Goal: Task Accomplishment & Management: Complete application form

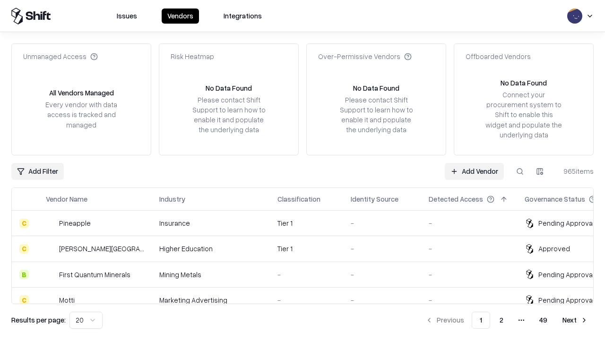
click at [474, 171] on link "Add Vendor" at bounding box center [474, 171] width 59 height 17
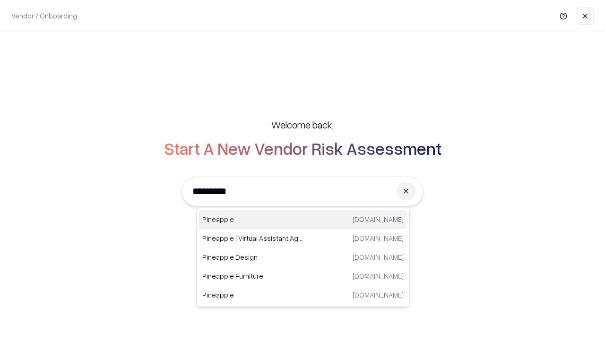
click at [303, 220] on div "Pineapple [DOMAIN_NAME]" at bounding box center [302, 219] width 209 height 19
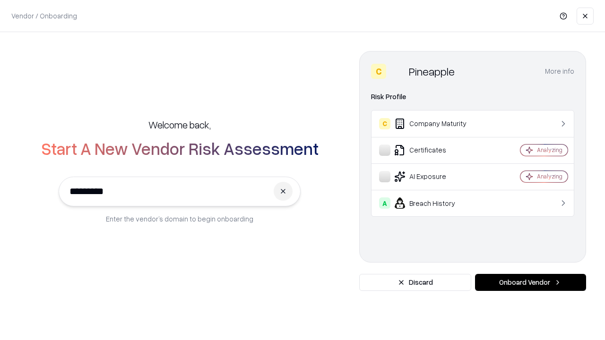
type input "*********"
click at [530, 283] on button "Onboard Vendor" at bounding box center [530, 282] width 111 height 17
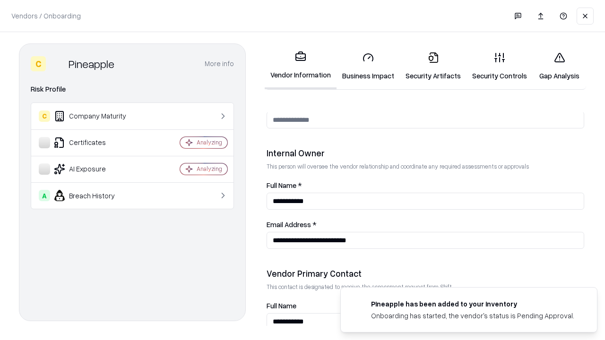
scroll to position [490, 0]
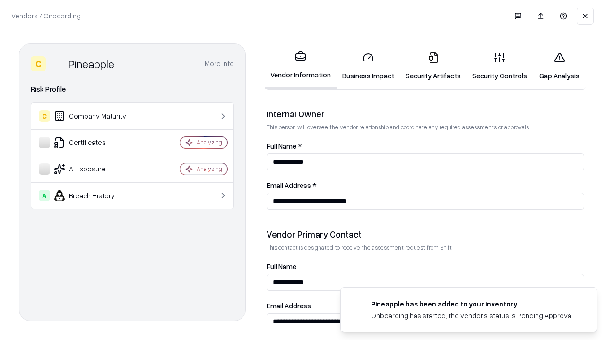
click at [368, 66] on link "Business Impact" at bounding box center [367, 66] width 63 height 44
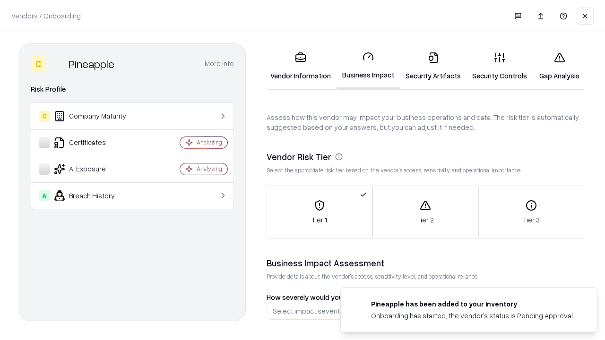
click at [559, 66] on link "Gap Analysis" at bounding box center [559, 66] width 53 height 44
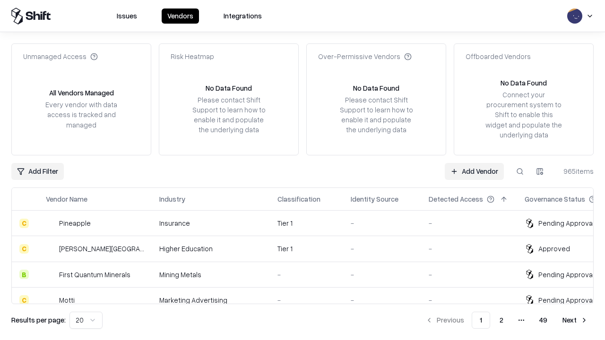
click at [474, 171] on link "Add Vendor" at bounding box center [474, 171] width 59 height 17
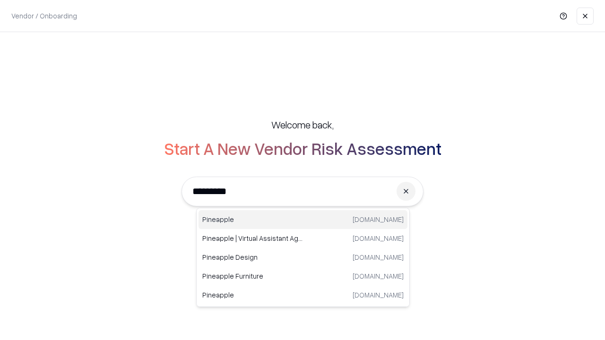
click at [303, 220] on div "Pineapple [DOMAIN_NAME]" at bounding box center [302, 219] width 209 height 19
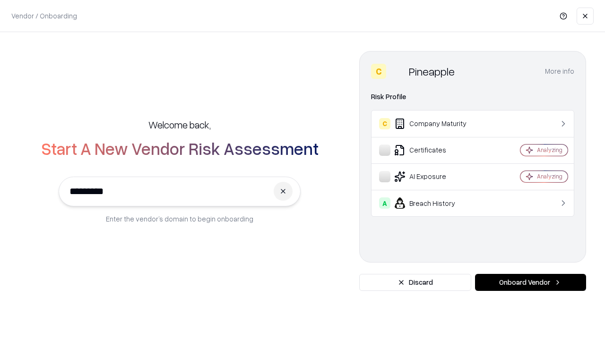
type input "*********"
click at [530, 283] on button "Onboard Vendor" at bounding box center [530, 282] width 111 height 17
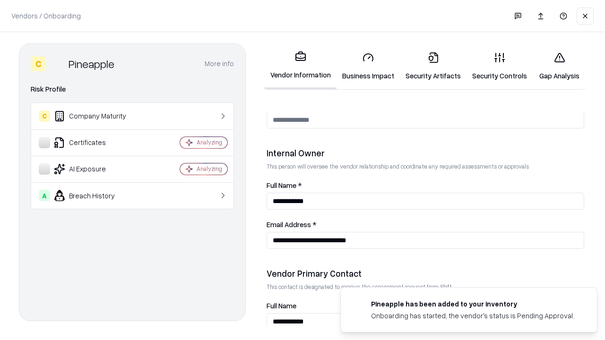
scroll to position [490, 0]
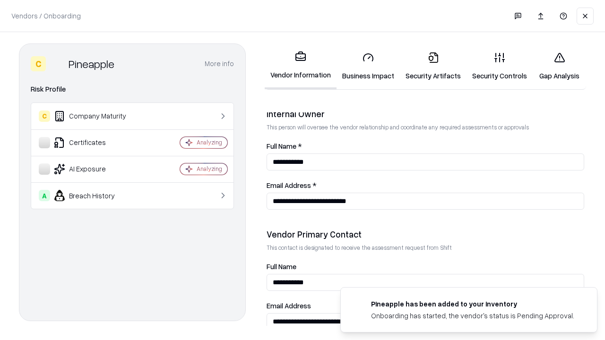
click at [559, 66] on link "Gap Analysis" at bounding box center [559, 66] width 53 height 44
